Goal: Task Accomplishment & Management: Complete application form

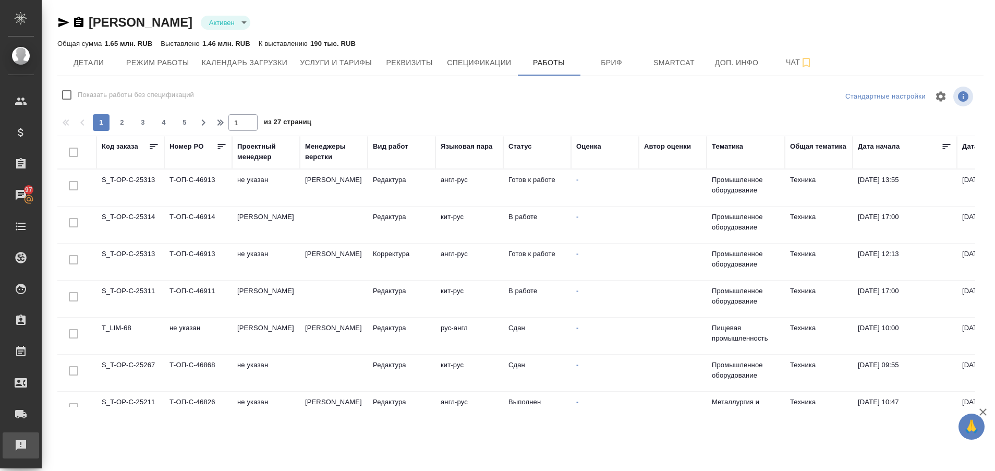
click at [13, 440] on div "Рекламации" at bounding box center [8, 445] width 26 height 16
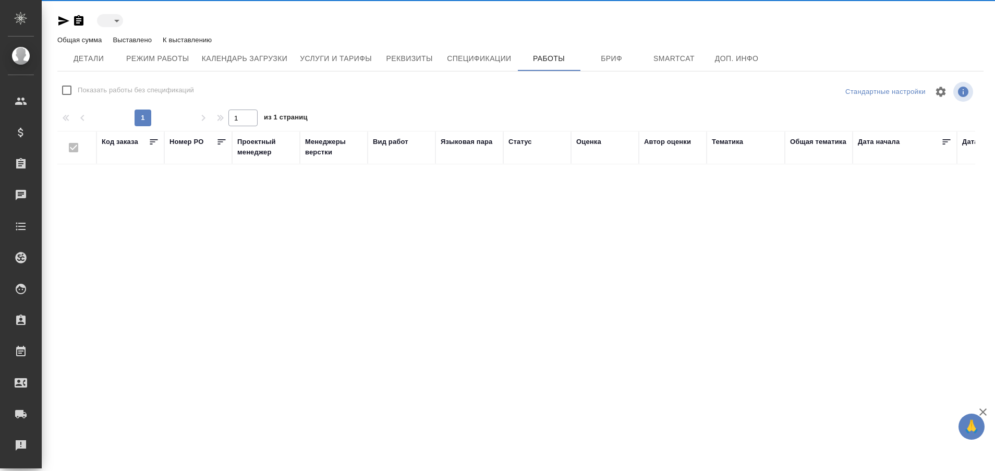
type input "active"
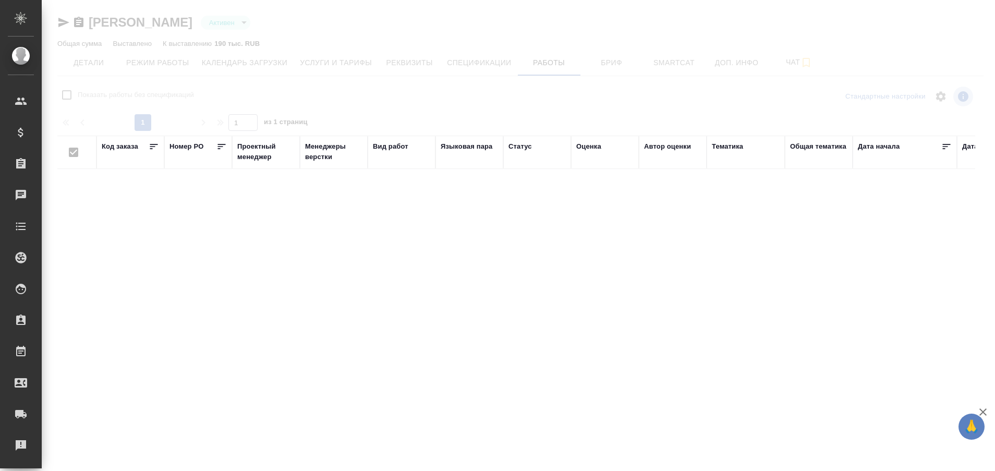
checkbox input "false"
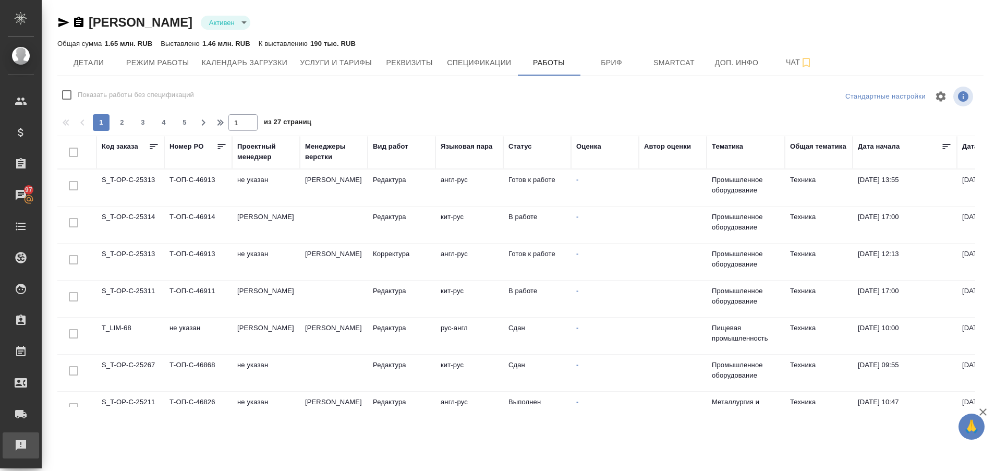
click at [21, 440] on div "Рекламации" at bounding box center [8, 445] width 26 height 16
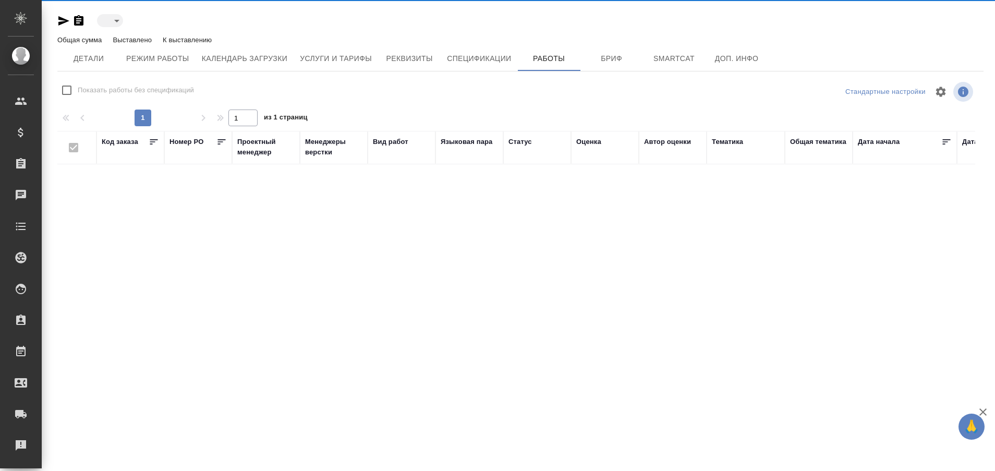
type input "active"
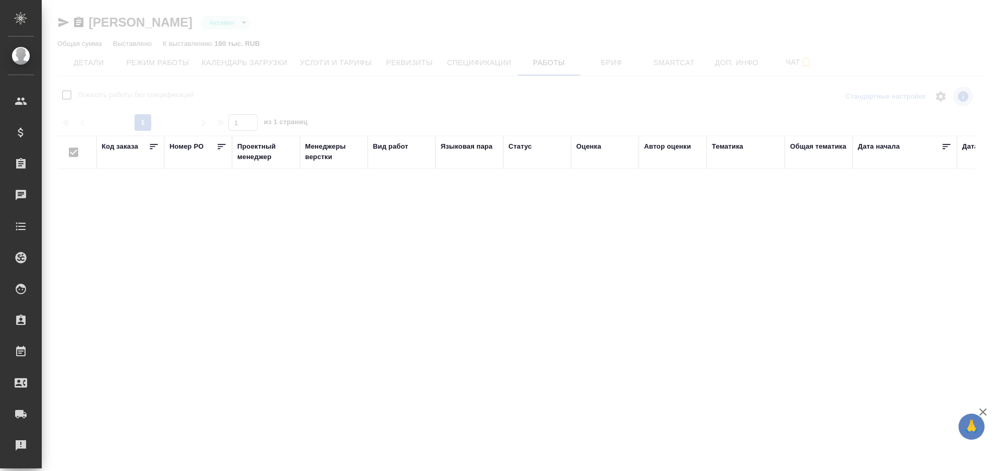
checkbox input "false"
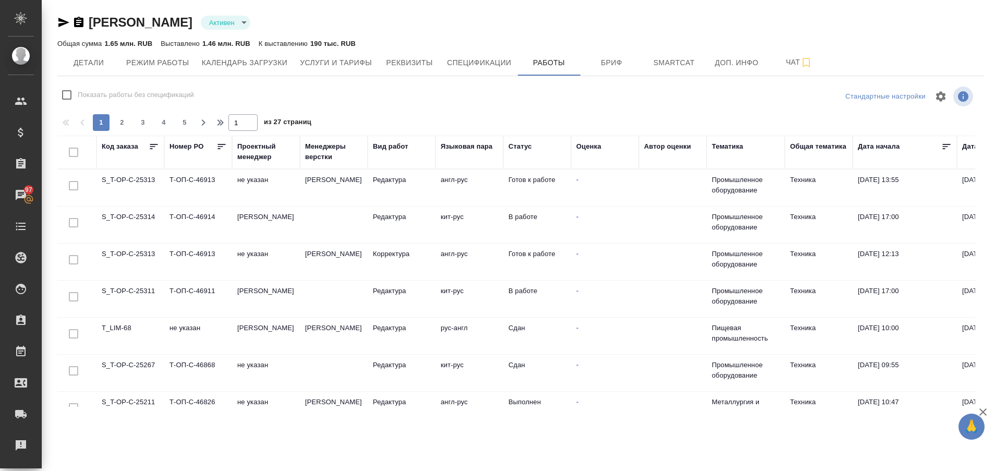
click at [128, 256] on td "S_T-OP-C-25313" at bounding box center [130, 261] width 68 height 36
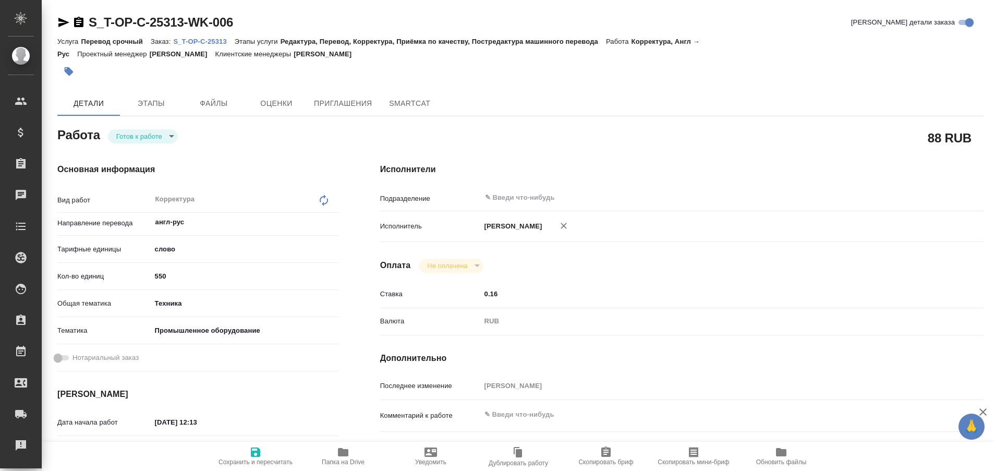
type textarea "x"
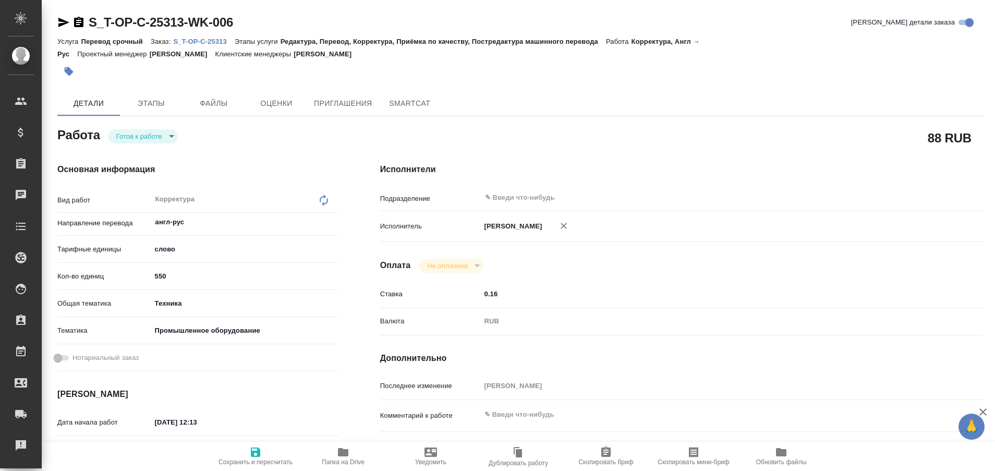
type textarea "x"
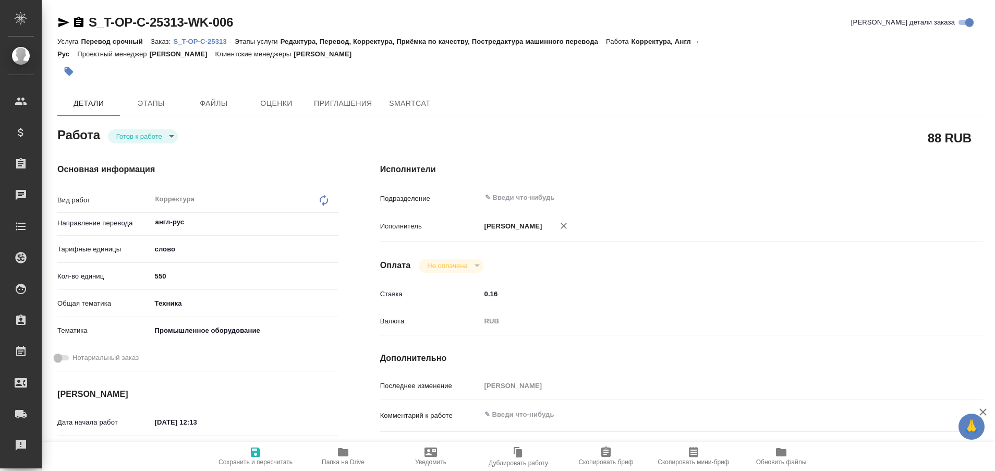
type textarea "x"
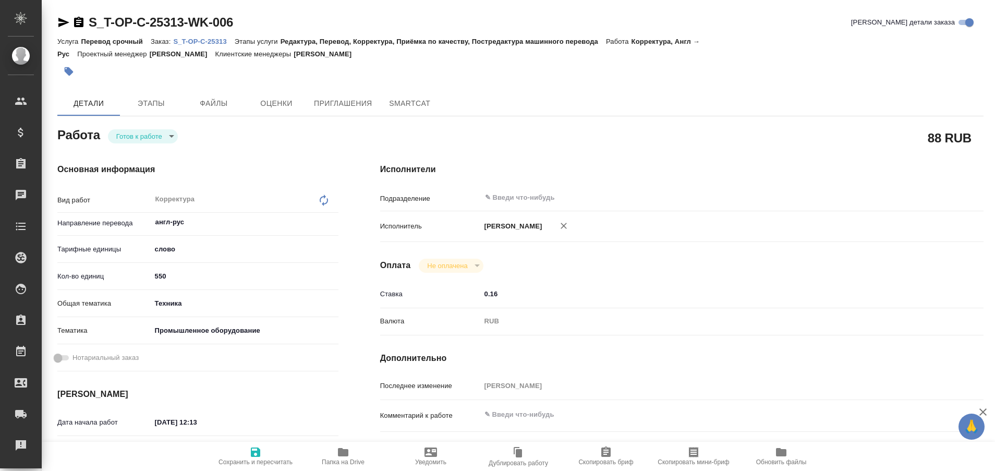
type textarea "x"
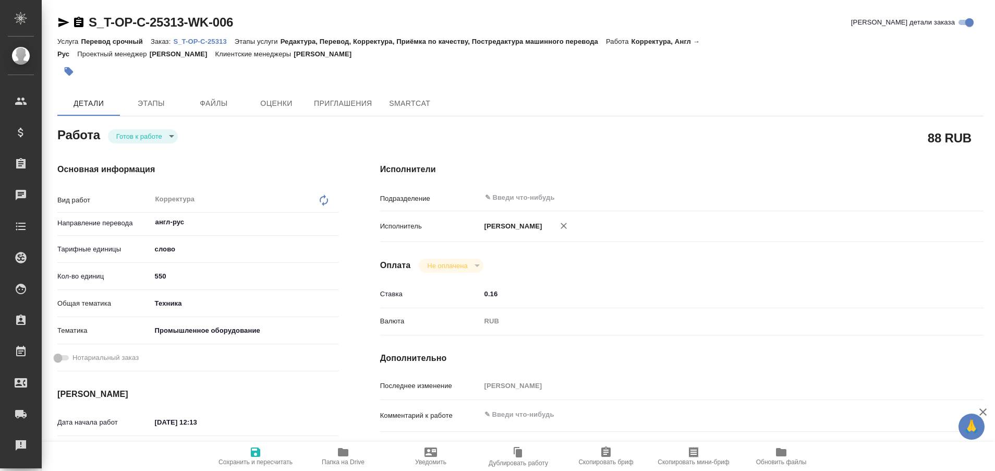
type textarea "x"
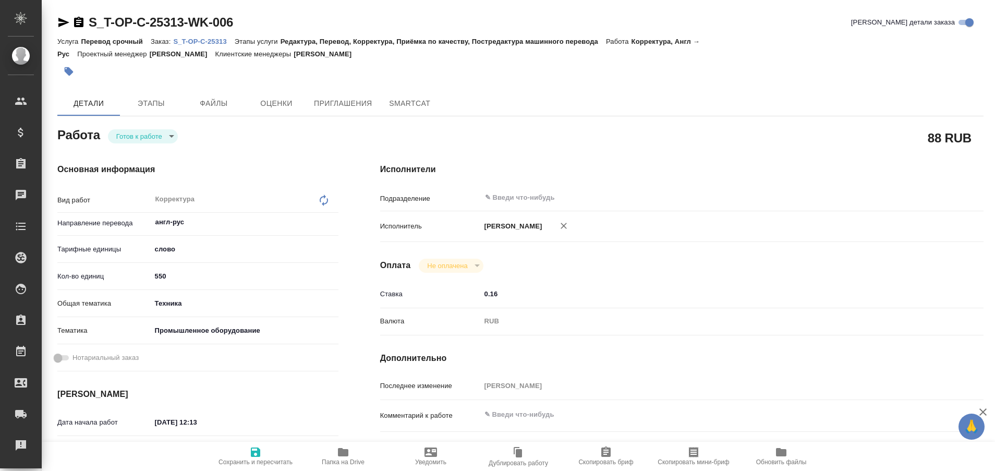
type textarea "x"
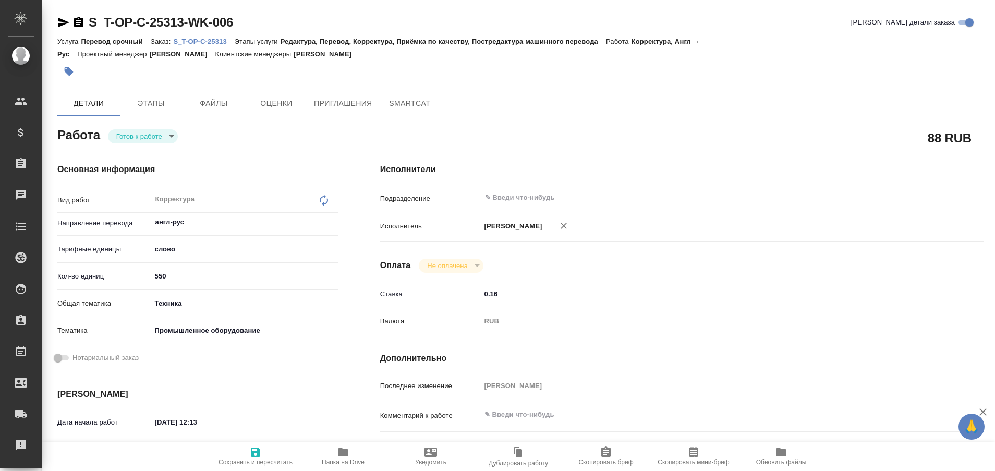
type textarea "x"
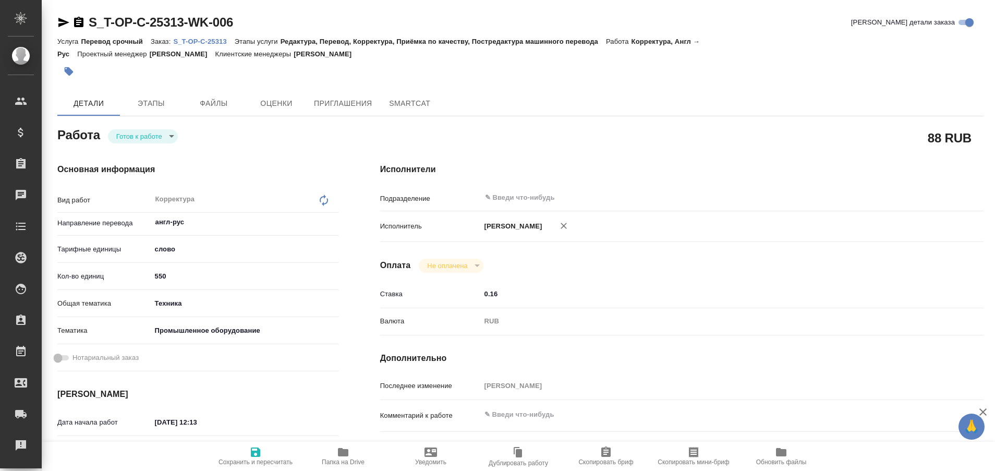
type textarea "x"
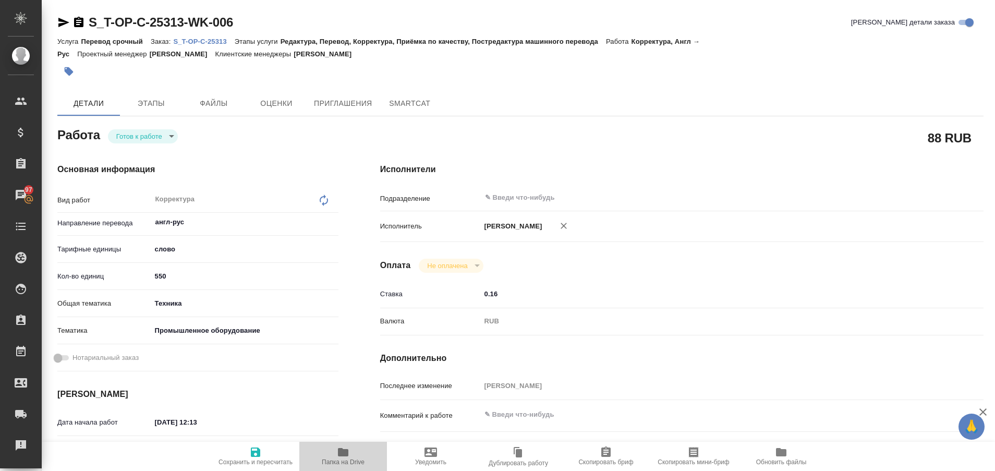
click at [344, 453] on icon "button" at bounding box center [343, 452] width 10 height 8
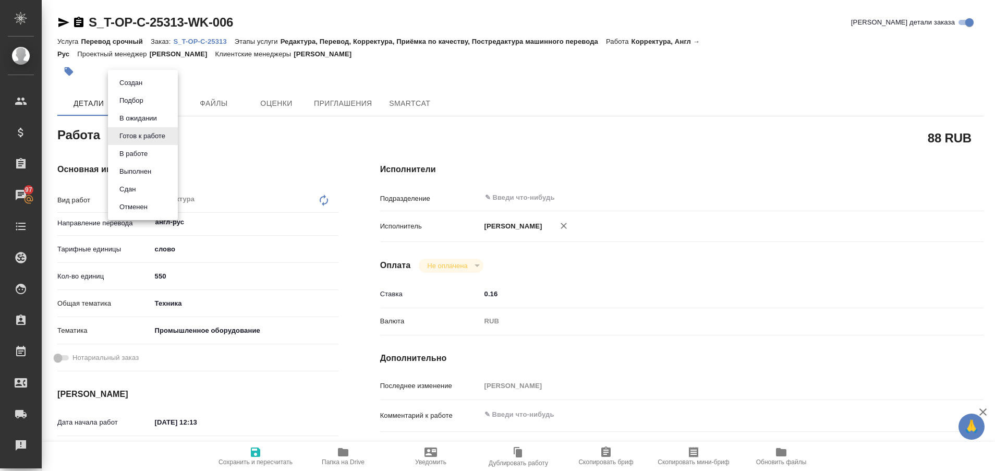
click at [167, 137] on body "🙏 .cls-1 fill:#fff; AWATERA Plastinina Anastasia Клиенты Спецификации Заказы 97…" at bounding box center [497, 235] width 995 height 471
click at [154, 169] on button "Выполнен" at bounding box center [135, 171] width 38 height 11
type textarea "x"
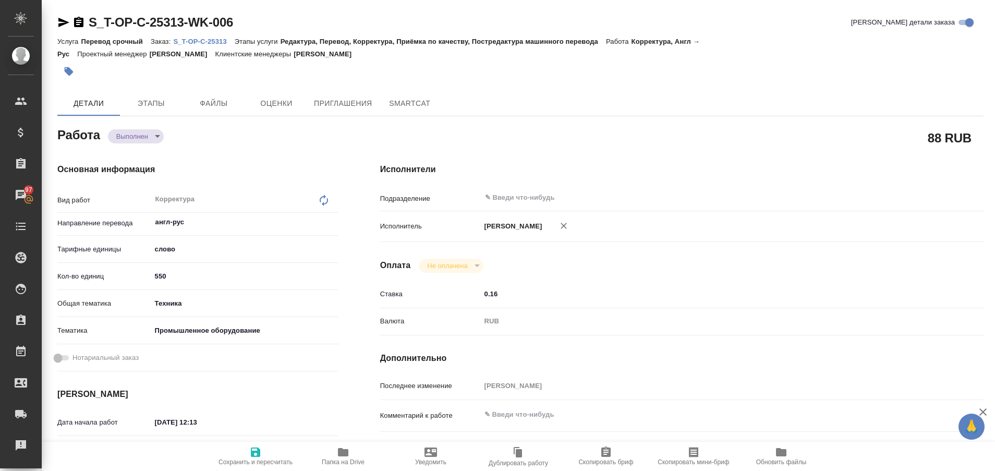
type textarea "x"
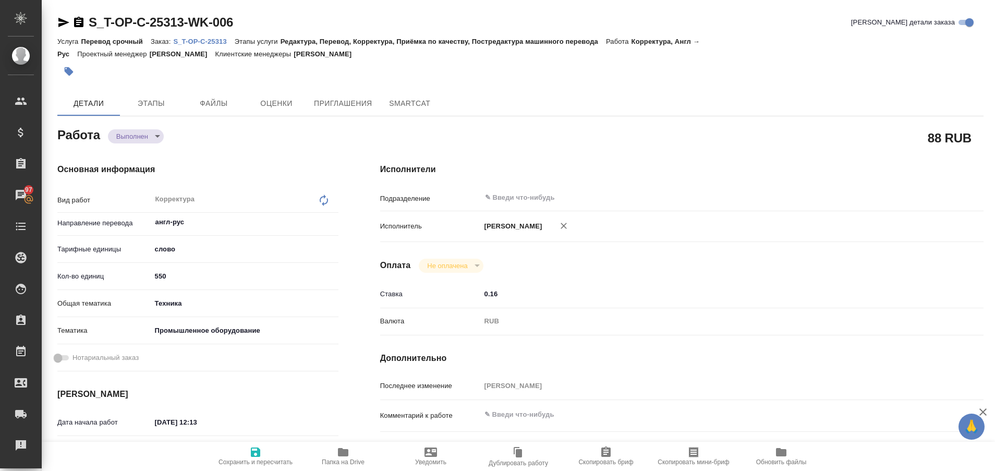
type textarea "x"
click at [63, 22] on icon "button" at bounding box center [63, 22] width 13 height 13
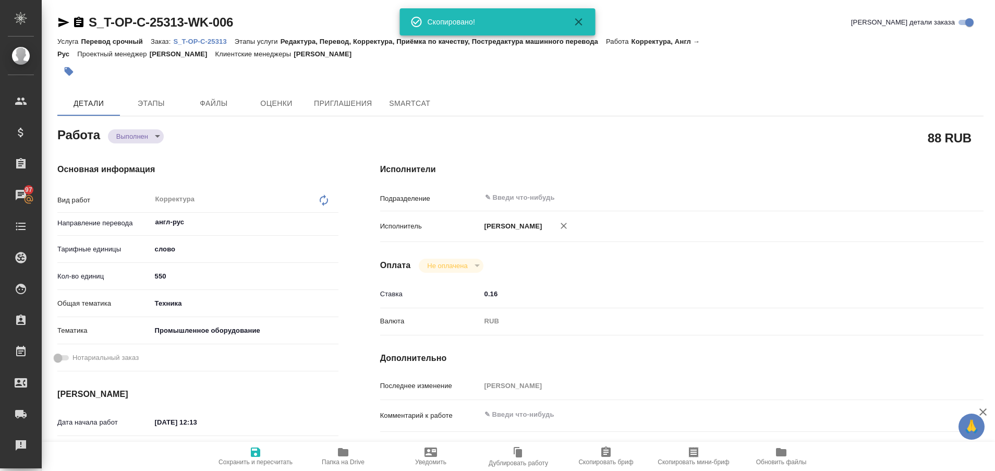
type textarea "x"
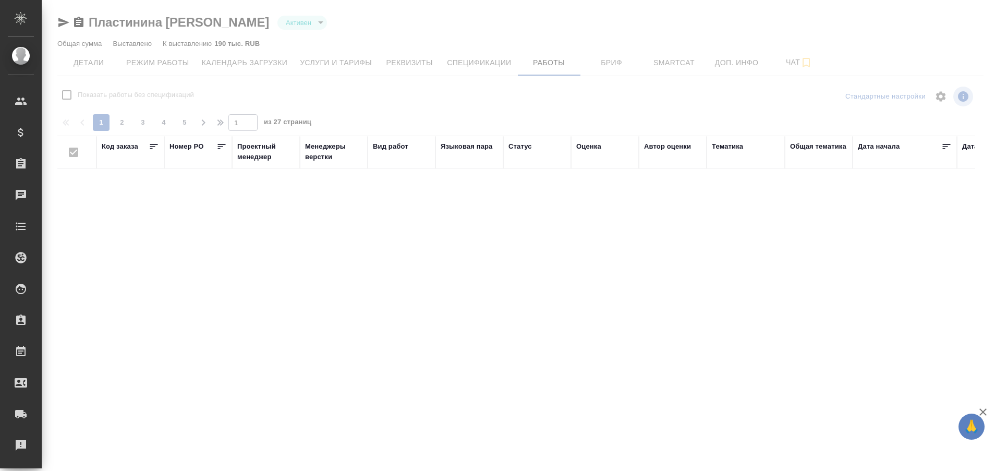
checkbox input "false"
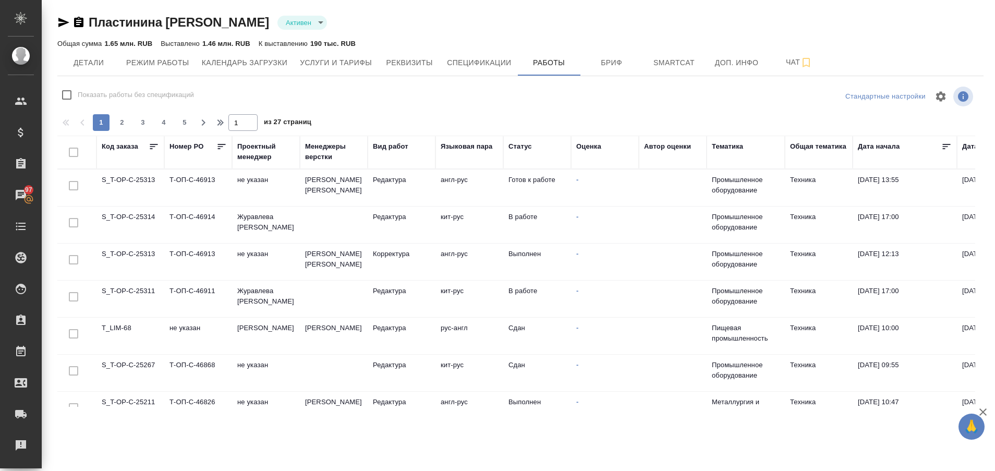
click at [141, 180] on td "S_T-OP-C-25313" at bounding box center [130, 187] width 68 height 36
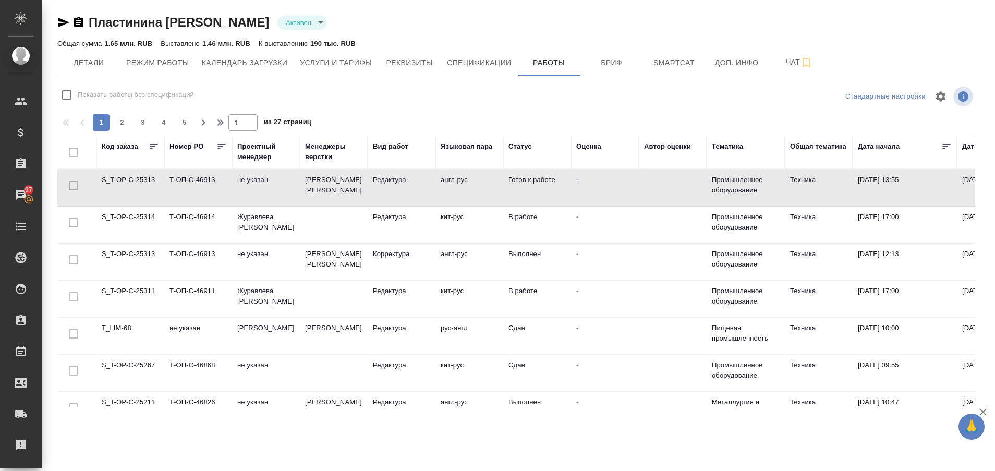
click at [141, 180] on td "S_T-OP-C-25313" at bounding box center [130, 187] width 68 height 36
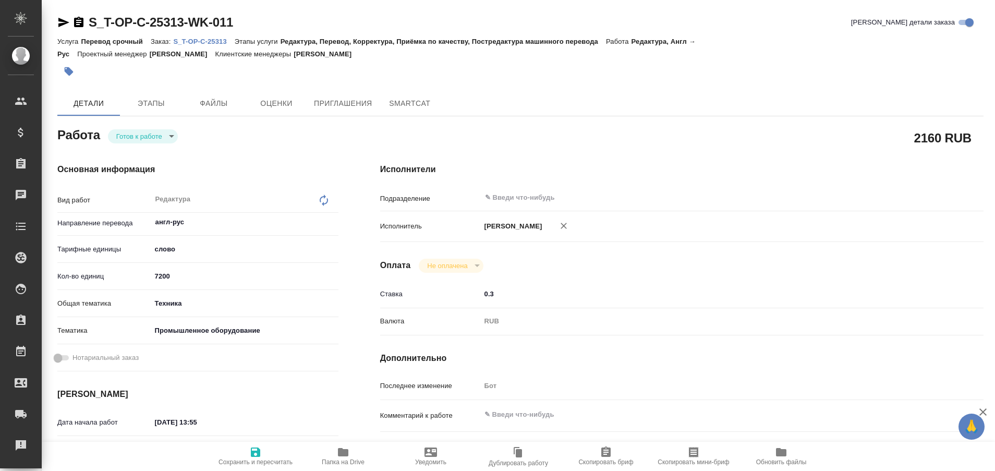
type textarea "x"
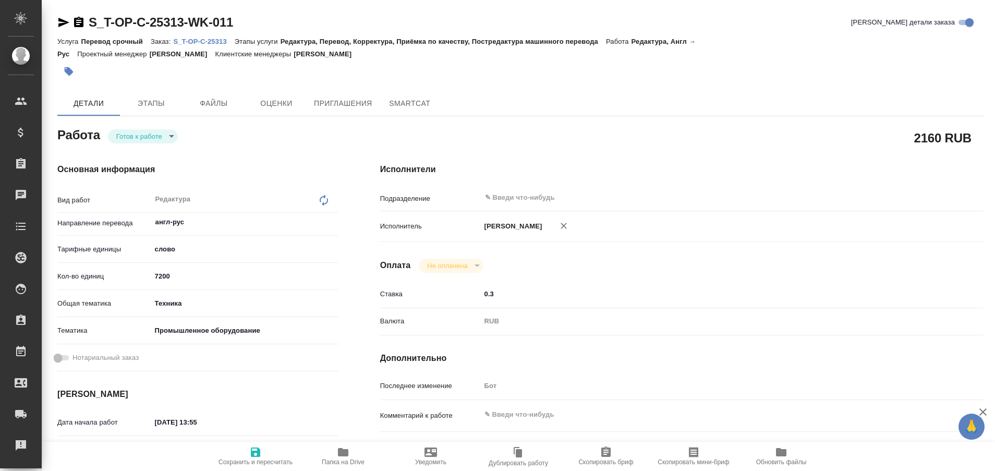
type textarea "x"
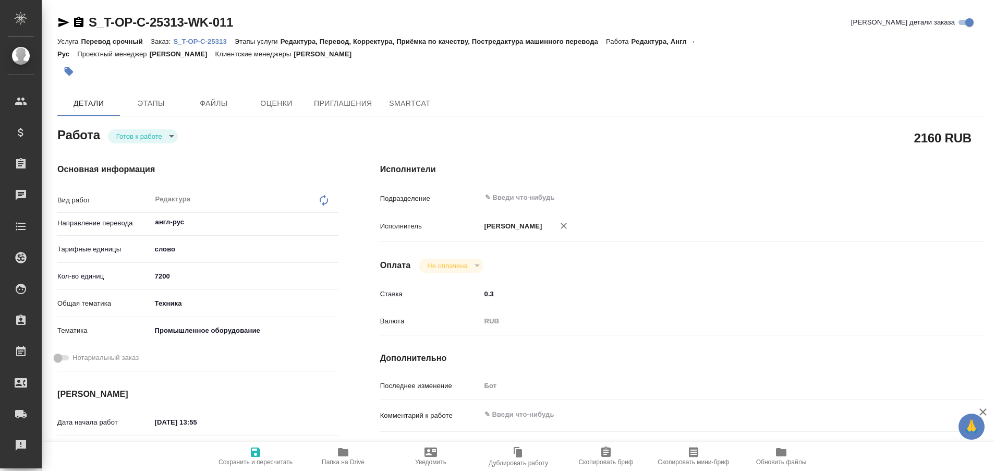
type textarea "x"
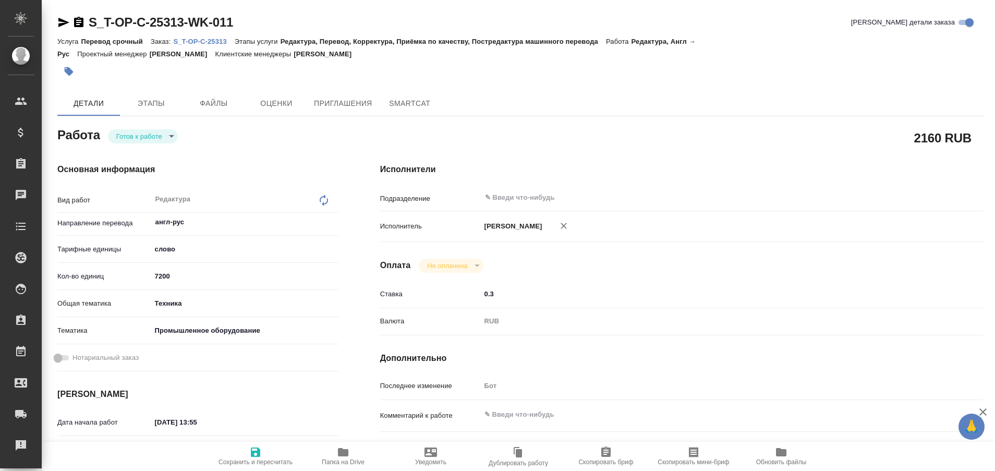
type textarea "x"
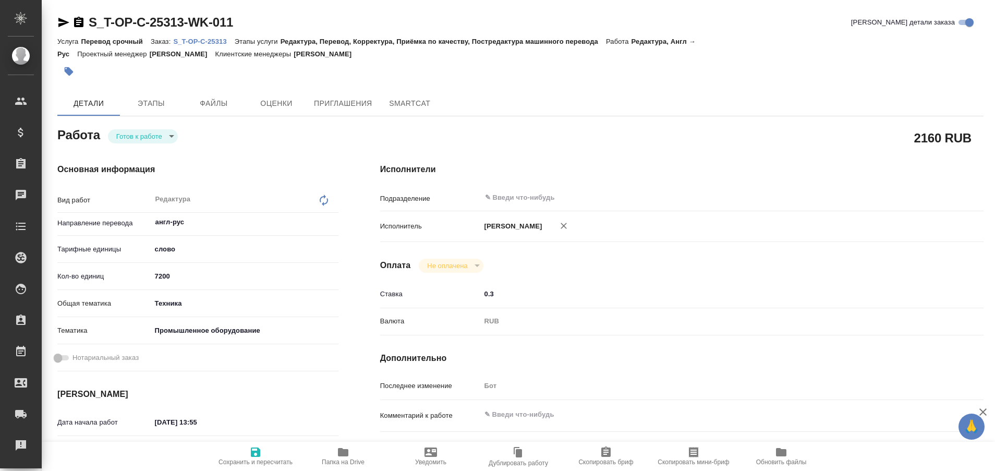
type textarea "x"
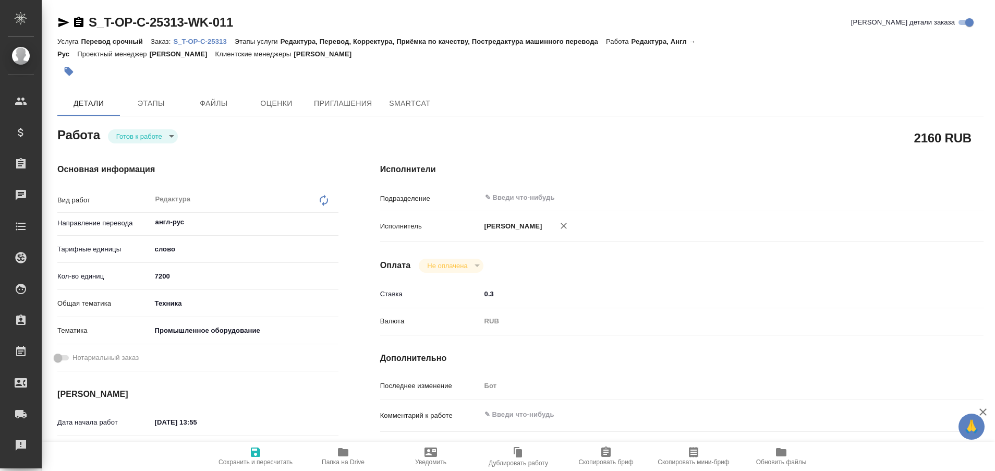
click at [63, 23] on icon "button" at bounding box center [63, 22] width 11 height 9
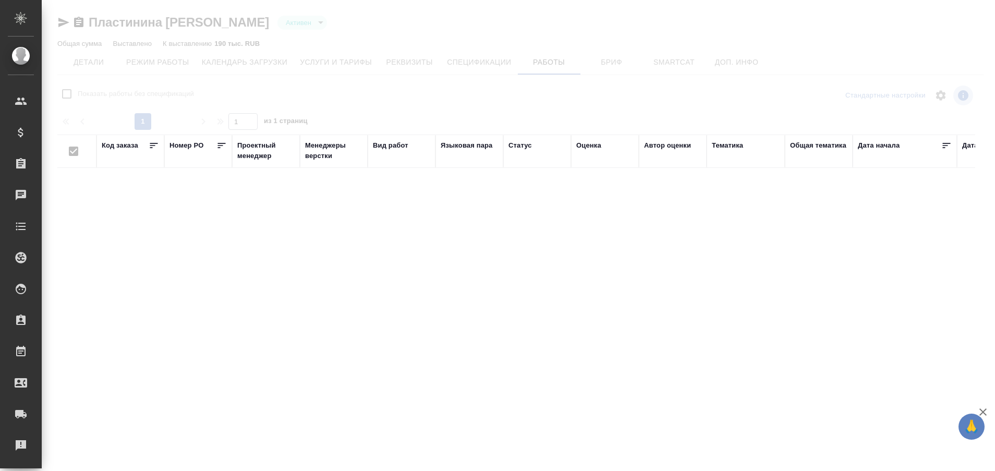
checkbox input "false"
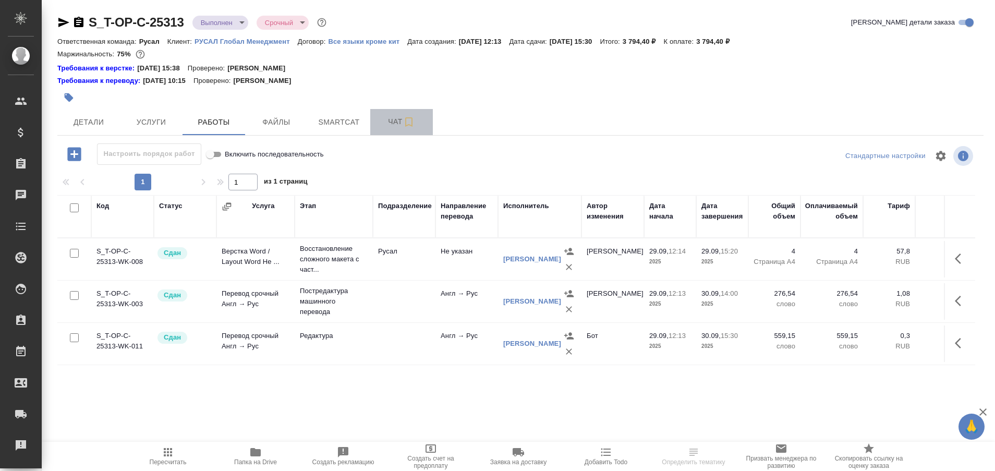
click at [390, 116] on span "Чат" at bounding box center [401, 121] width 50 height 13
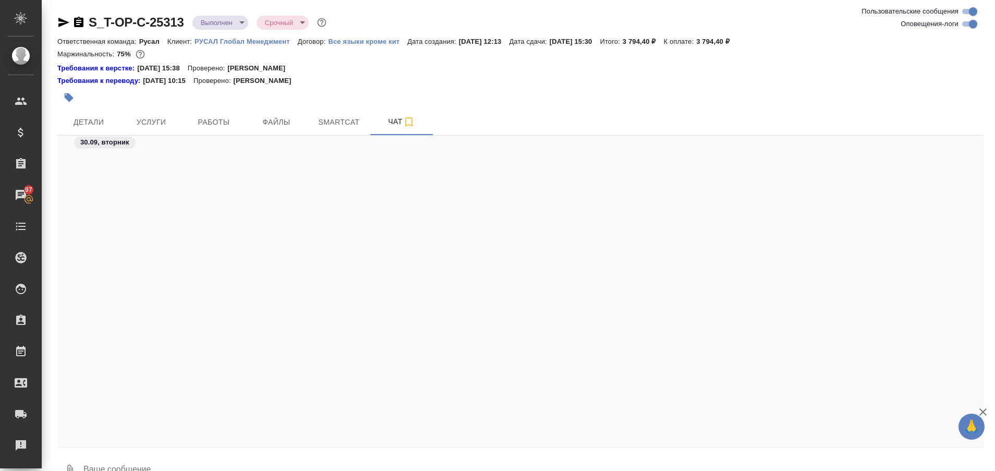
scroll to position [7061, 0]
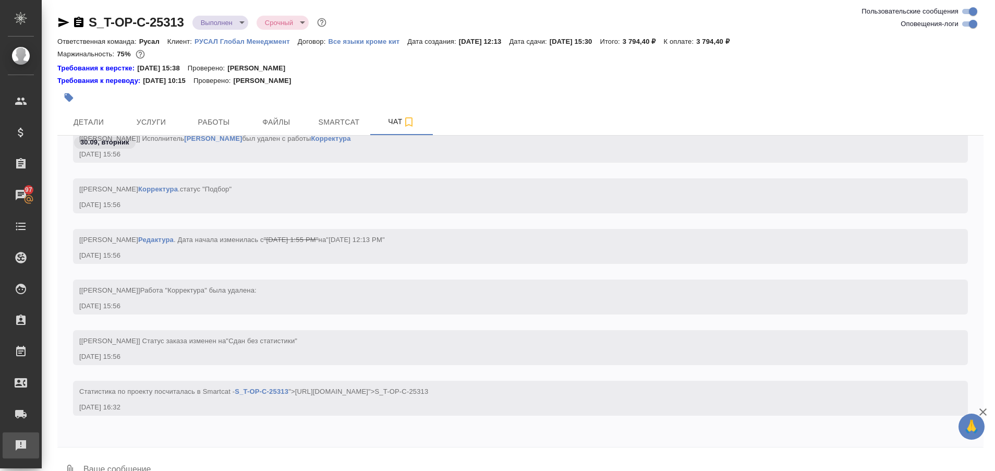
click at [21, 440] on div "Рекламации" at bounding box center [8, 445] width 26 height 16
